Goal: Task Accomplishment & Management: Manage account settings

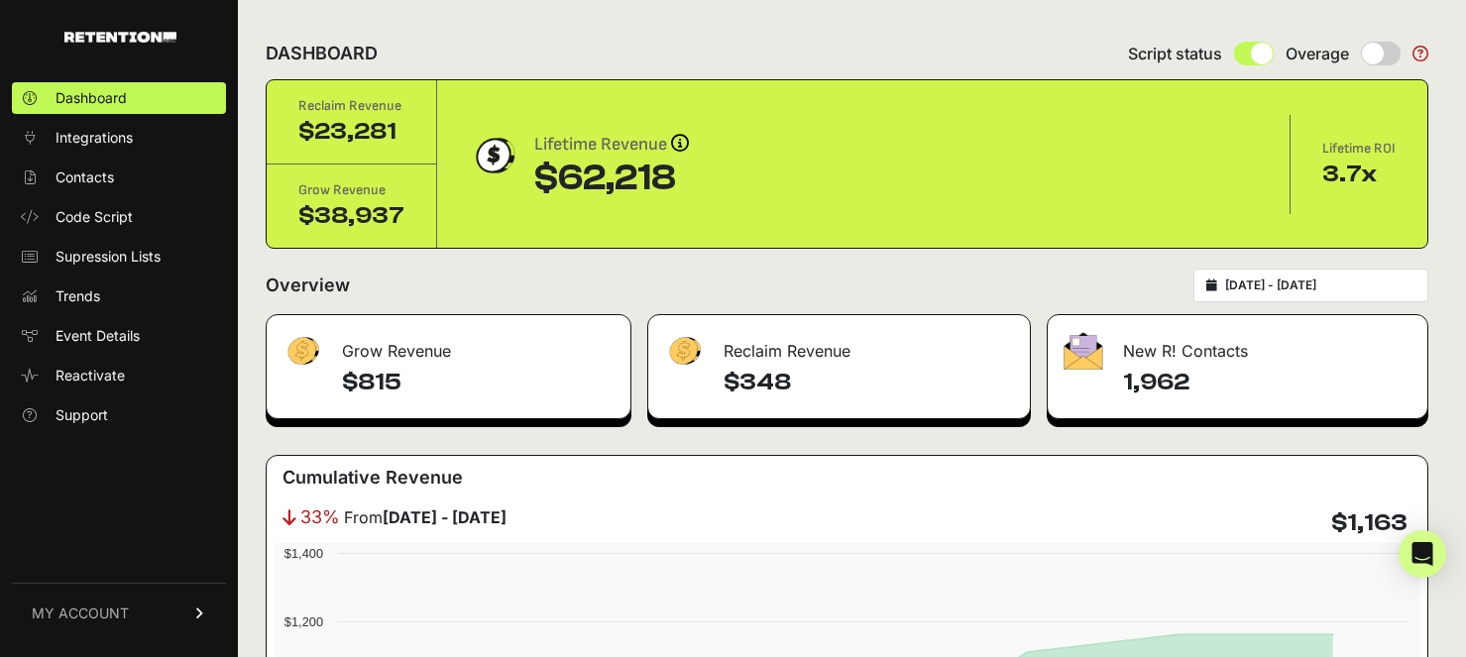
scroll to position [3087, 0]
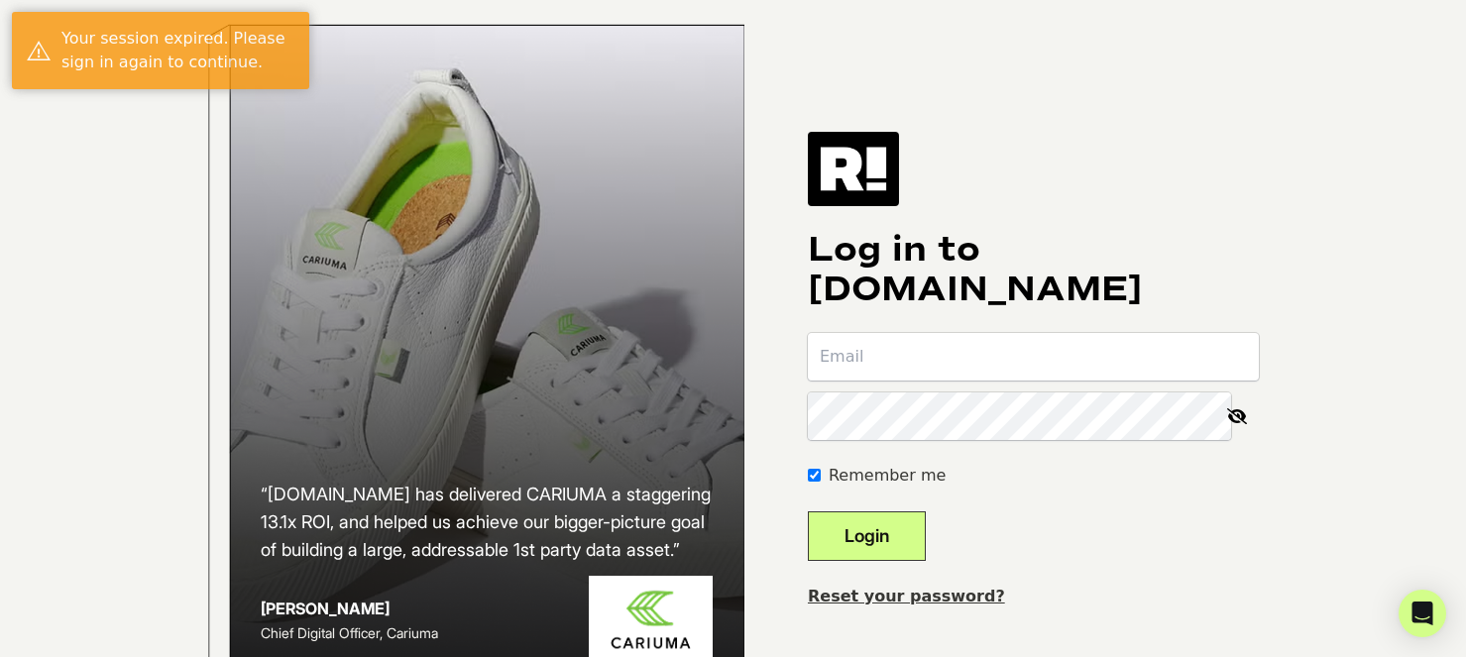
type input "[EMAIL_ADDRESS][DOMAIN_NAME]"
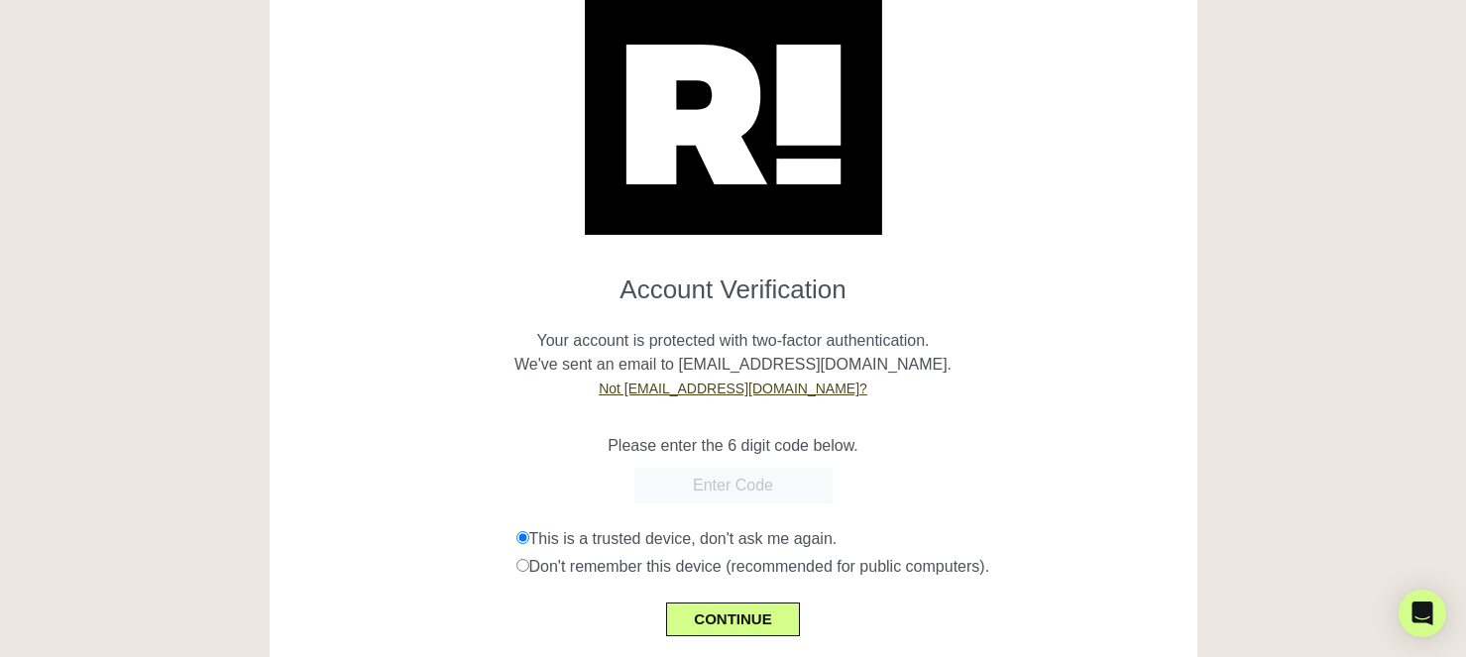
scroll to position [83, 0]
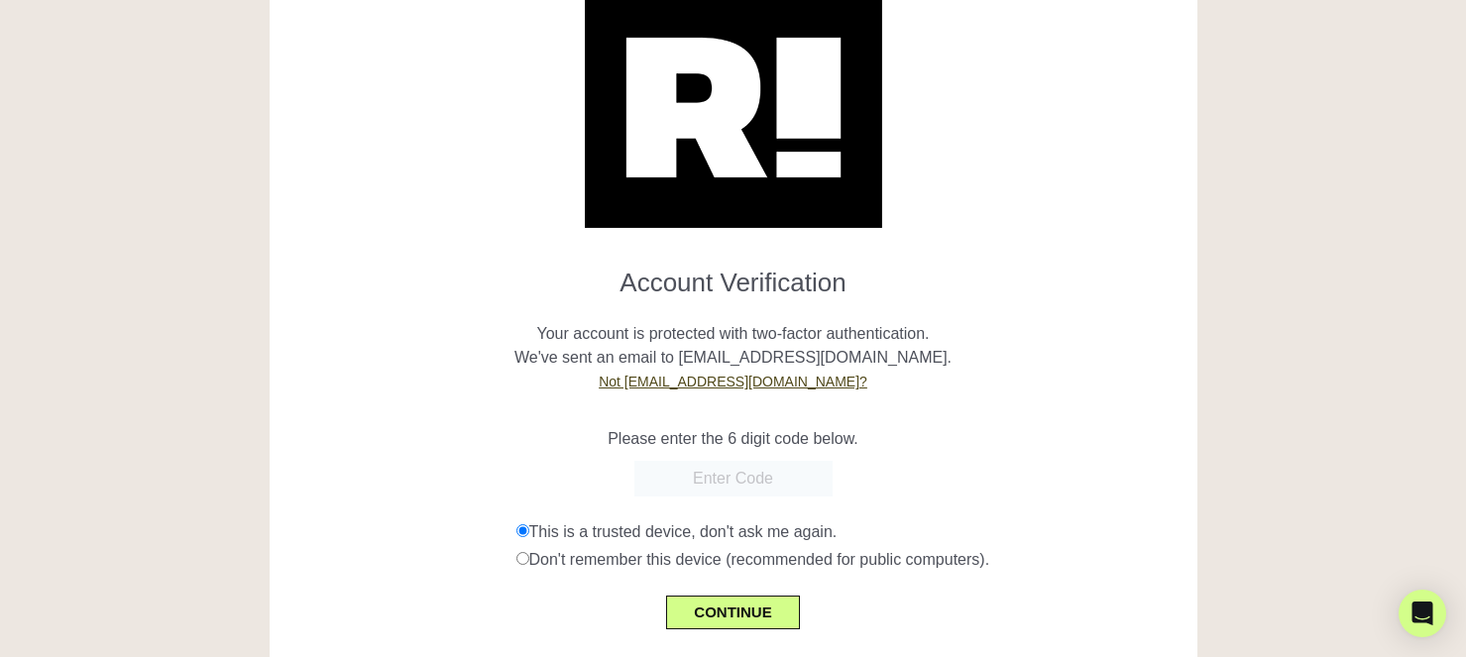
click at [465, 451] on form "Account Verification Your account is protected with two-factor authentication. …" at bounding box center [734, 441] width 898 height 378
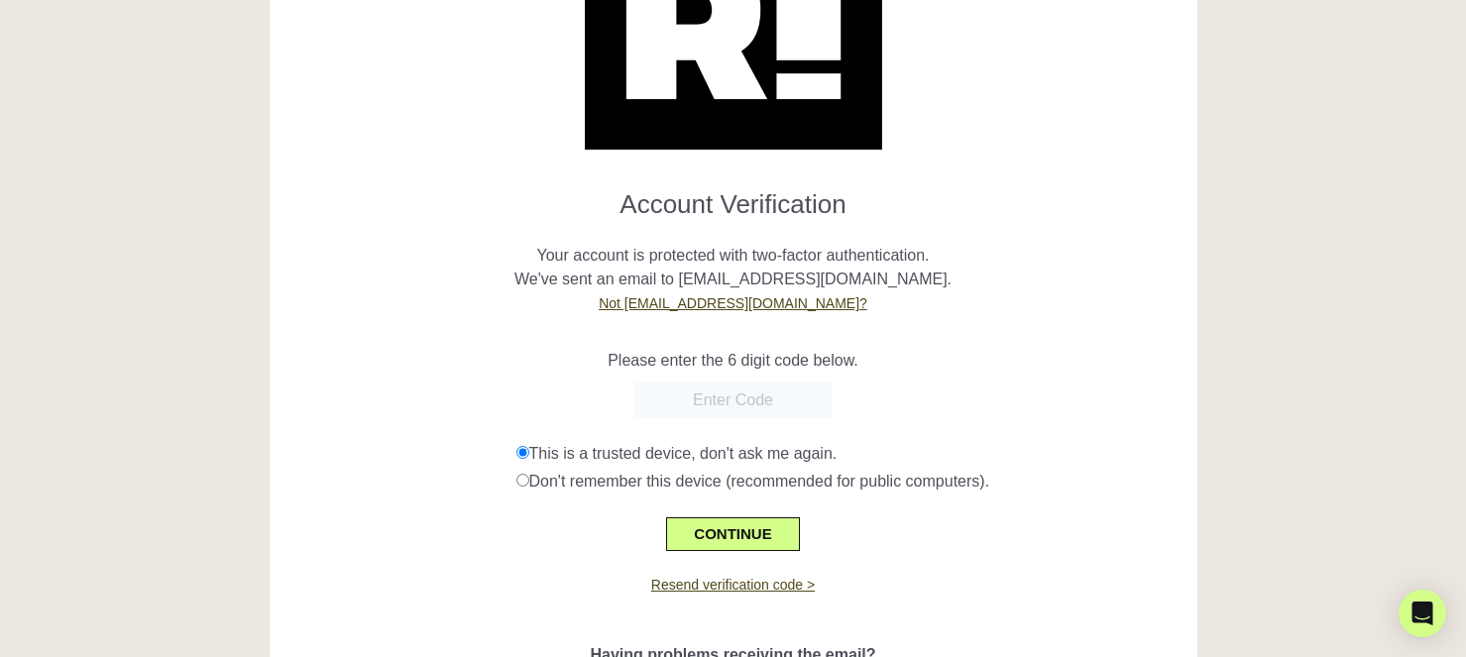
scroll to position [158, 0]
